Goal: Information Seeking & Learning: Learn about a topic

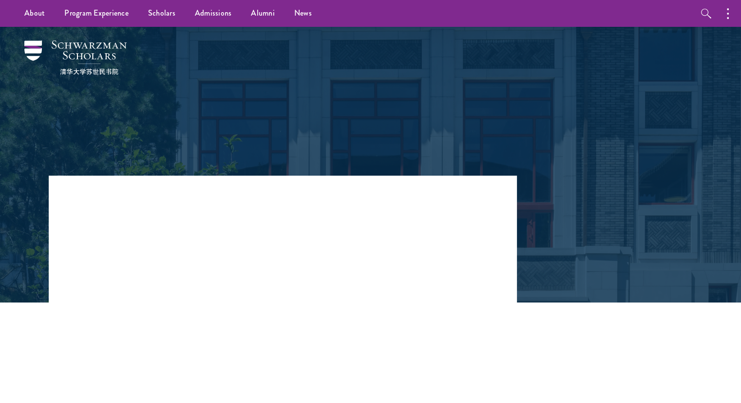
click at [505, 335] on header "Share News Application Tips from the Admissions Team April 10, 2025" at bounding box center [283, 255] width 468 height 161
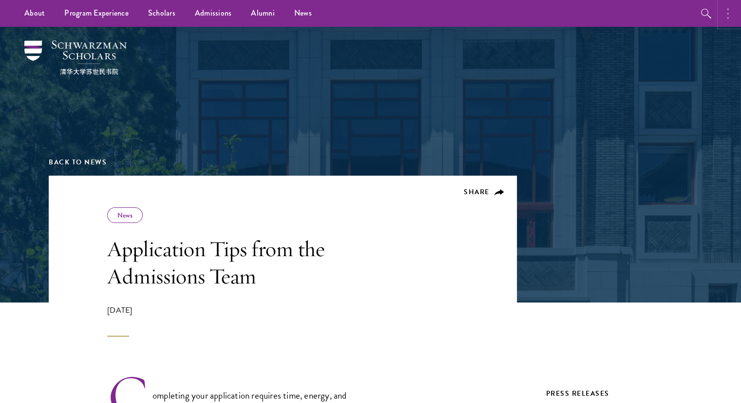
click at [729, 16] on icon "button" at bounding box center [728, 14] width 2 height 12
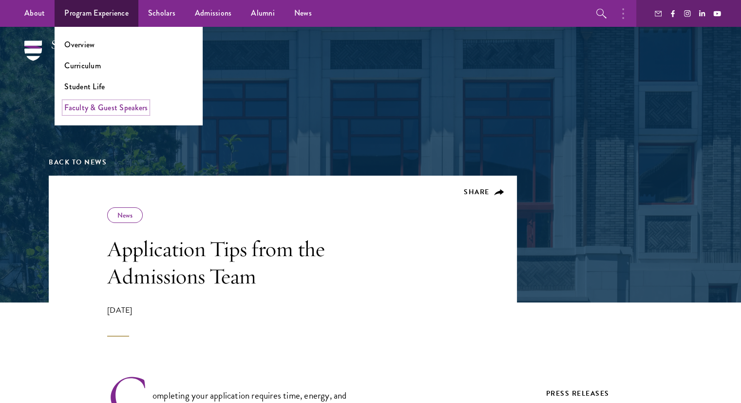
click at [102, 108] on link "Faculty & Guest Speakers" at bounding box center [105, 107] width 83 height 11
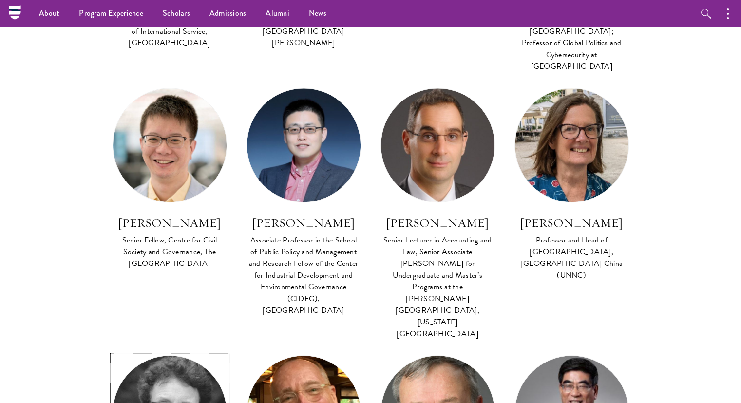
scroll to position [593, 0]
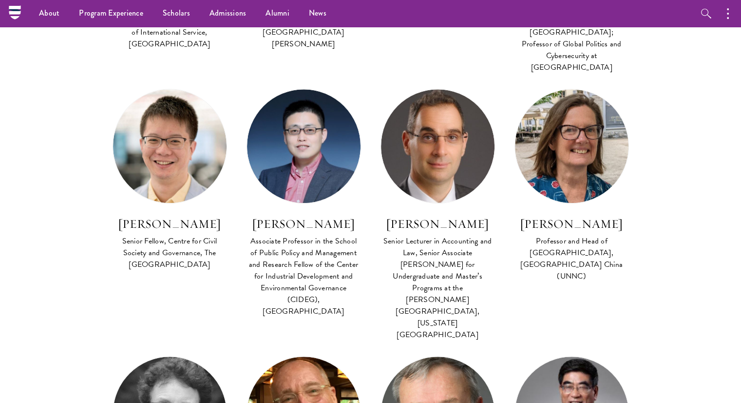
drag, startPoint x: 716, startPoint y: 148, endPoint x: 696, endPoint y: 93, distance: 58.1
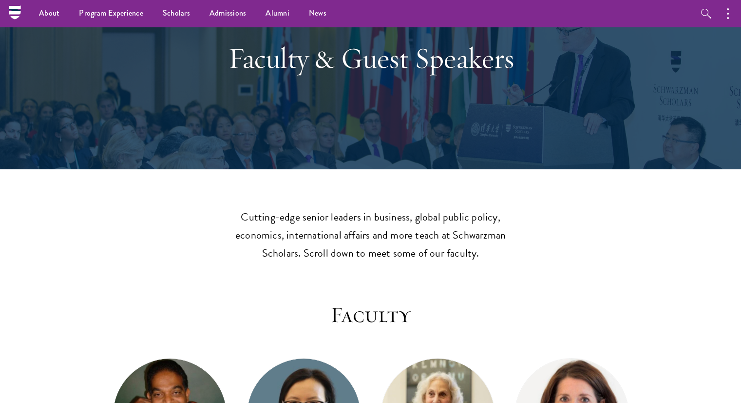
scroll to position [0, 0]
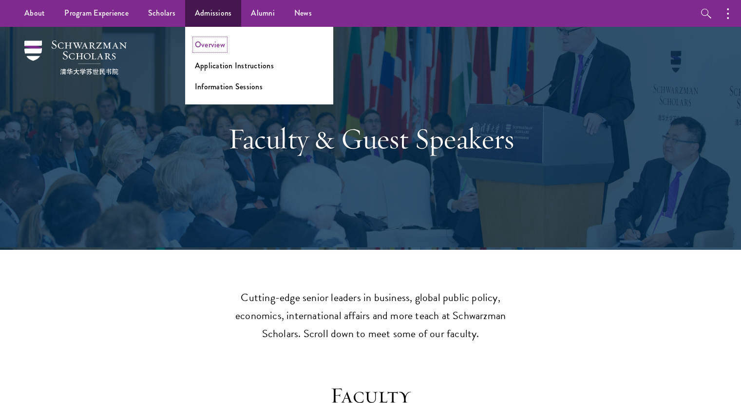
click at [214, 45] on link "Overview" at bounding box center [210, 44] width 30 height 11
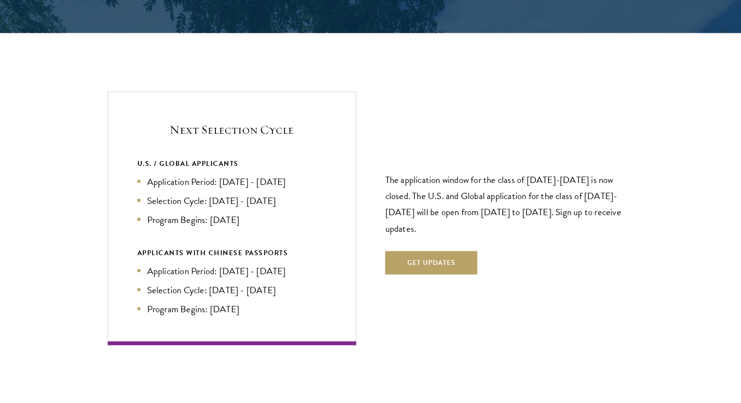
scroll to position [2061, 0]
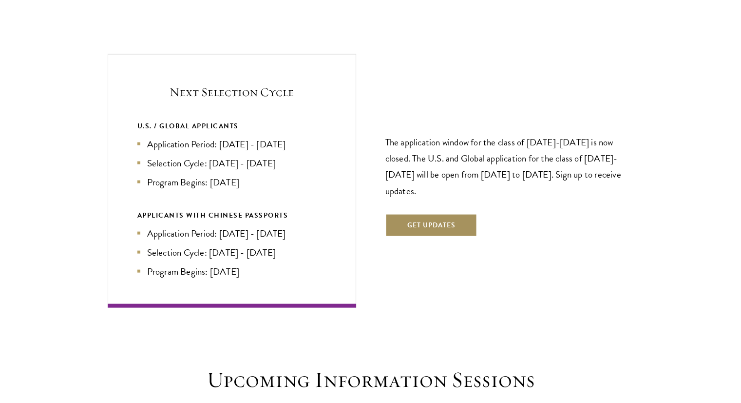
click at [404, 214] on button "Get Updates" at bounding box center [432, 225] width 92 height 23
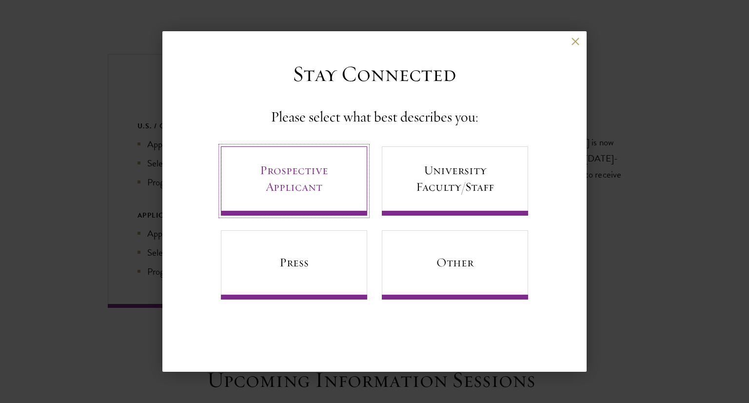
click at [334, 180] on link "Prospective Applicant" at bounding box center [294, 180] width 146 height 69
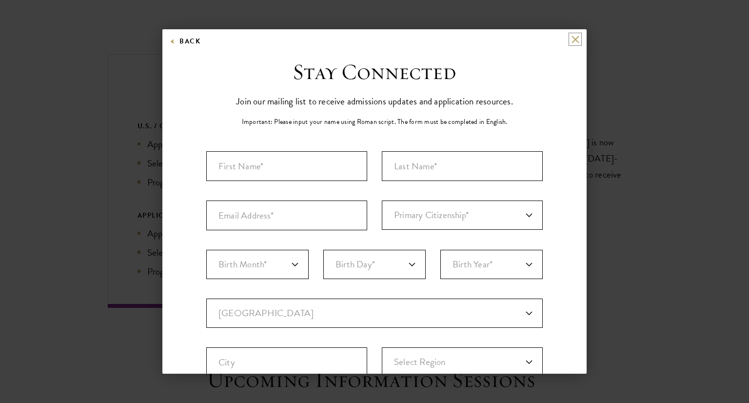
click at [571, 39] on button at bounding box center [575, 39] width 8 height 8
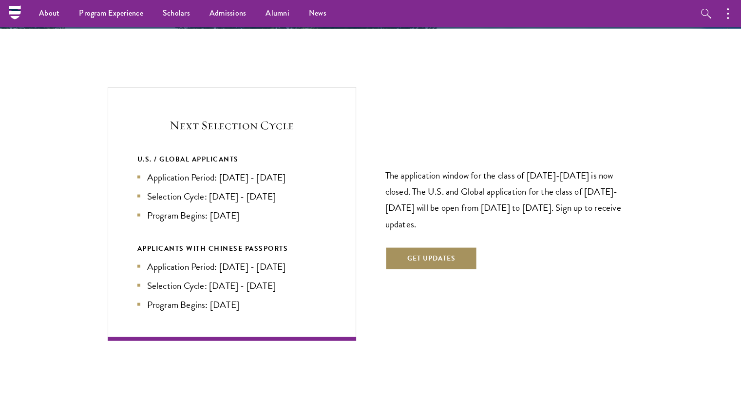
scroll to position [2017, 0]
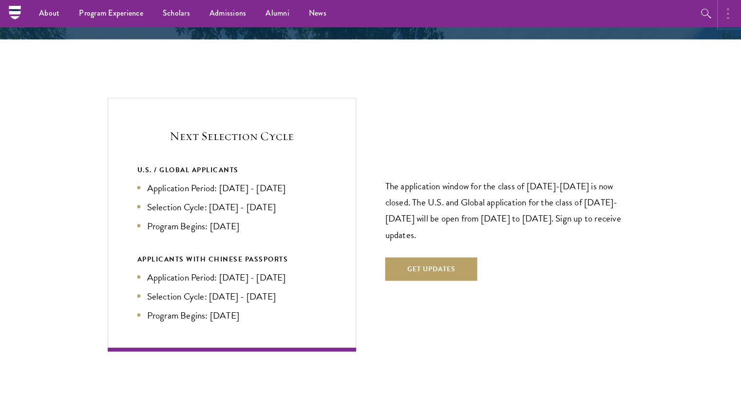
click at [727, 9] on circle "button" at bounding box center [728, 9] width 2 height 2
click at [10, 9] on icon at bounding box center [15, 7] width 12 height 4
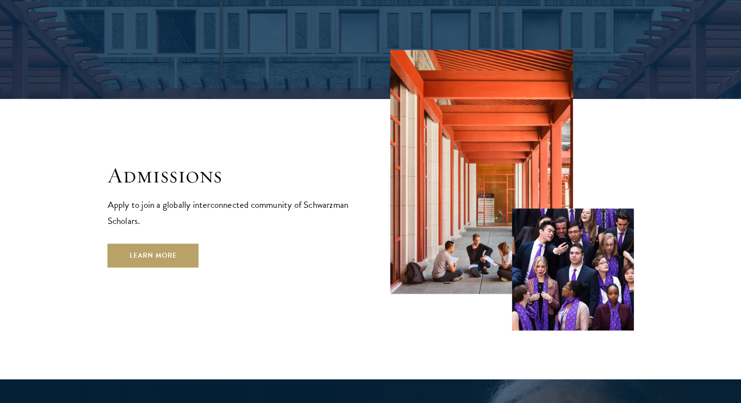
scroll to position [1566, 0]
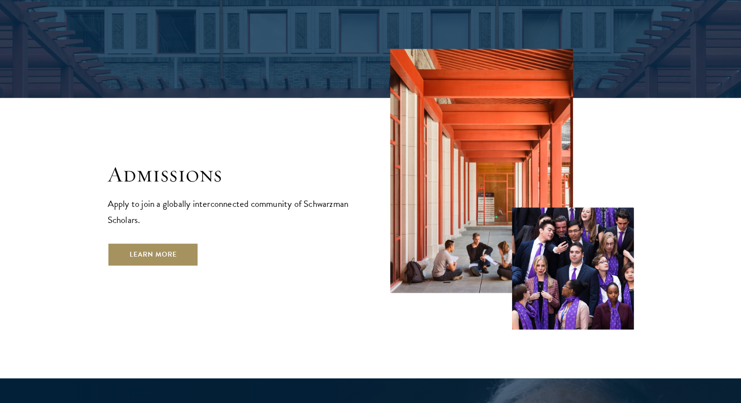
click at [140, 242] on link "Learn More" at bounding box center [153, 253] width 91 height 23
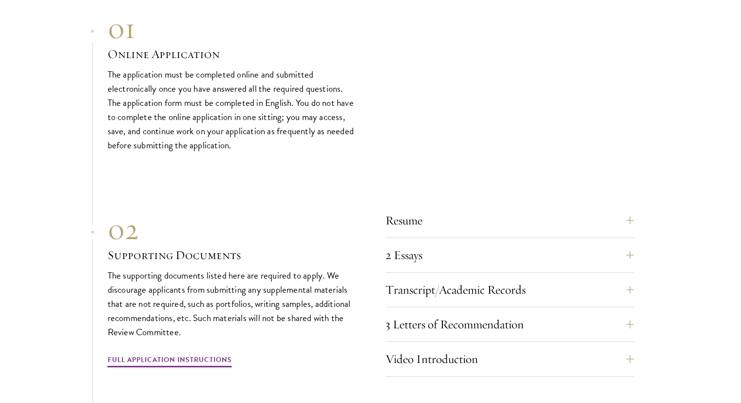
scroll to position [2919, 0]
